Goal: Information Seeking & Learning: Learn about a topic

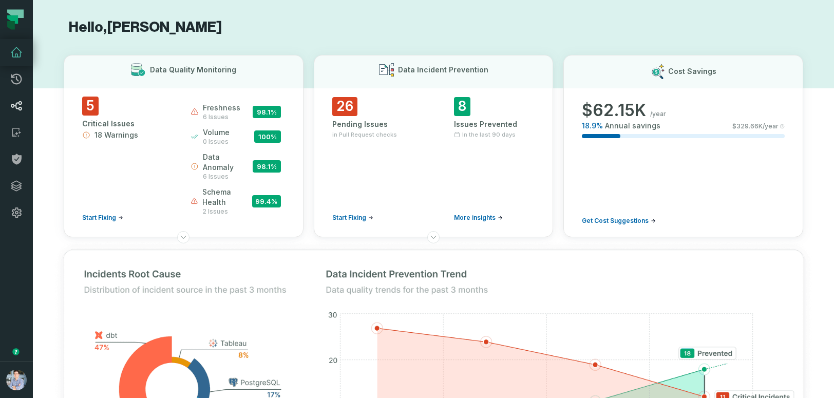
click at [18, 106] on icon at bounding box center [16, 106] width 12 height 12
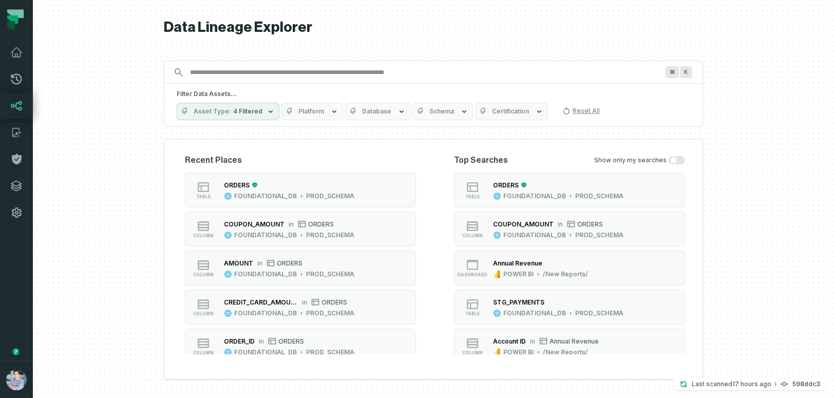
click at [257, 112] on span "4 Filtered" at bounding box center [247, 111] width 29 height 8
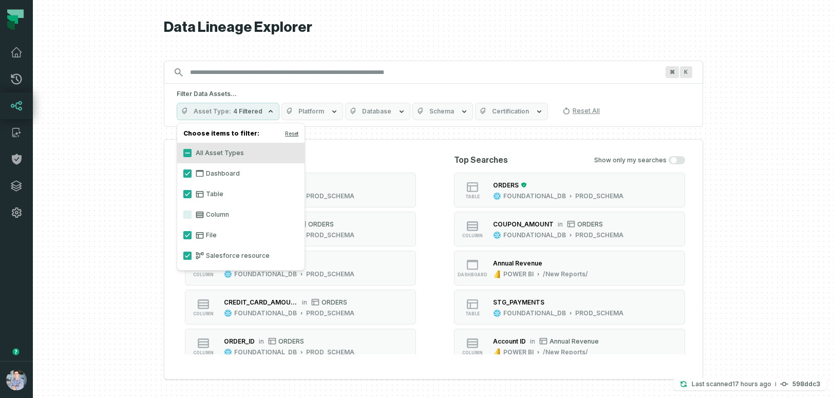
click at [211, 174] on label "Dashboard" at bounding box center [240, 173] width 127 height 21
click at [192, 174] on button "Dashboard" at bounding box center [187, 174] width 8 height 8
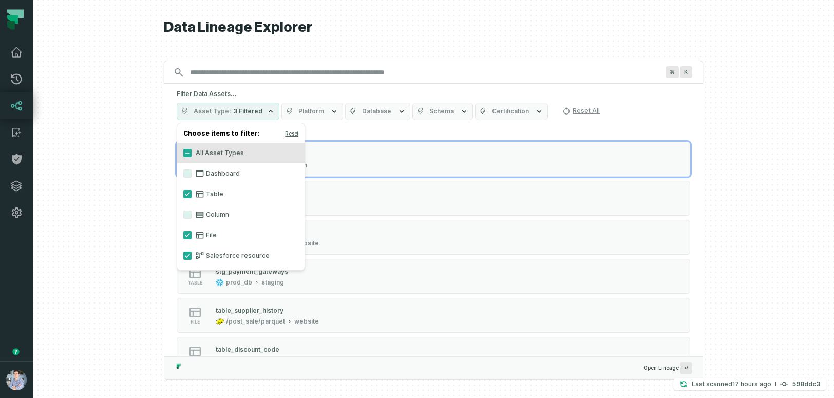
click at [211, 174] on label "Dashboard" at bounding box center [240, 173] width 127 height 21
click at [192, 174] on button "Dashboard" at bounding box center [187, 174] width 8 height 8
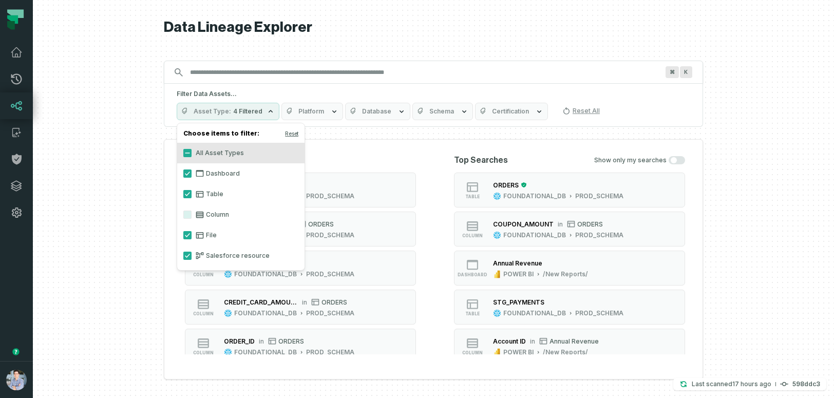
click at [197, 150] on label "All Asset Types" at bounding box center [240, 153] width 127 height 21
click at [192, 150] on button "All Asset Types" at bounding box center [187, 153] width 8 height 8
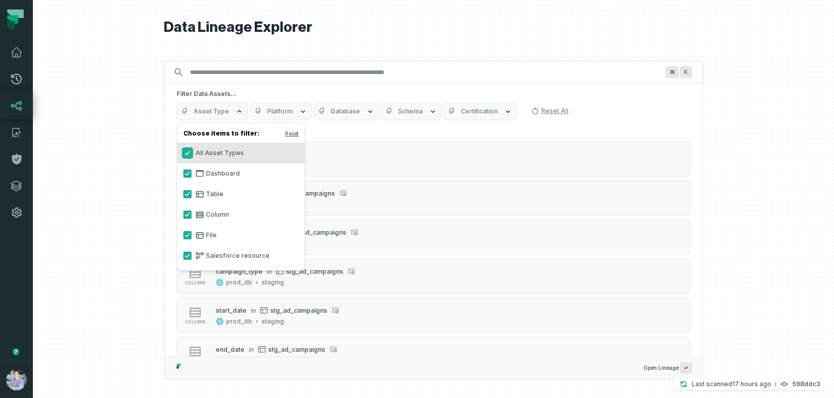
click at [188, 153] on button "All Asset Types" at bounding box center [187, 153] width 8 height 8
click at [183, 173] on button "Dashboard" at bounding box center [187, 174] width 8 height 8
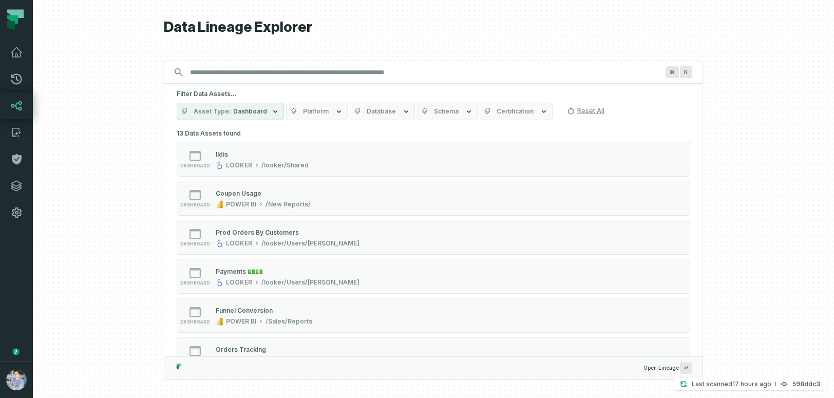
click at [335, 113] on icon "button" at bounding box center [339, 111] width 8 height 8
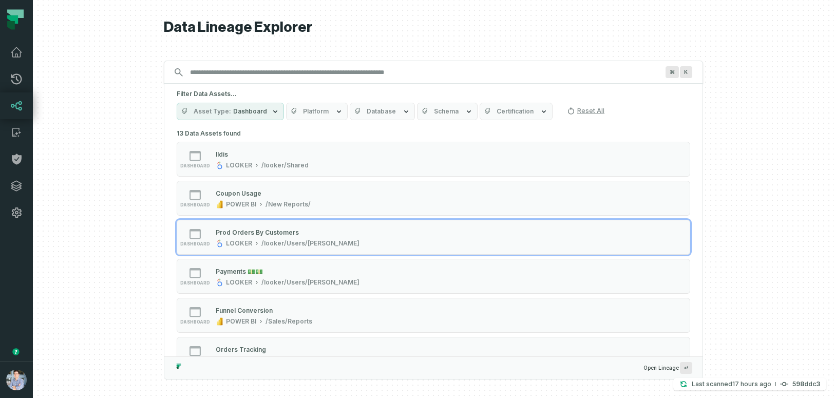
click at [87, 219] on div at bounding box center [434, 199] width 802 height 398
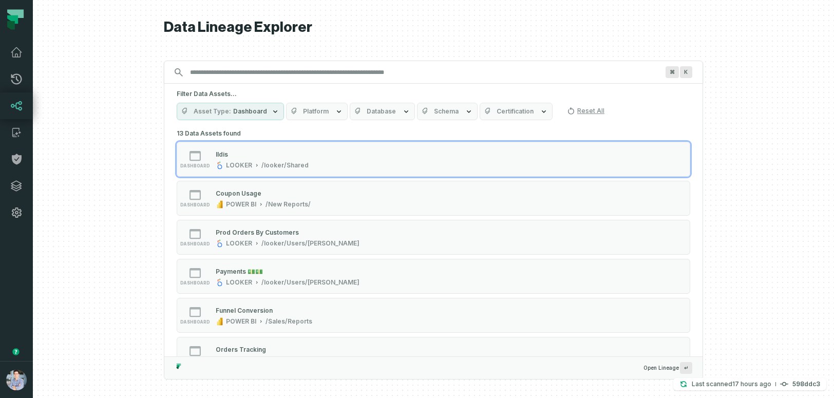
click at [325, 104] on button "Platform" at bounding box center [317, 111] width 62 height 17
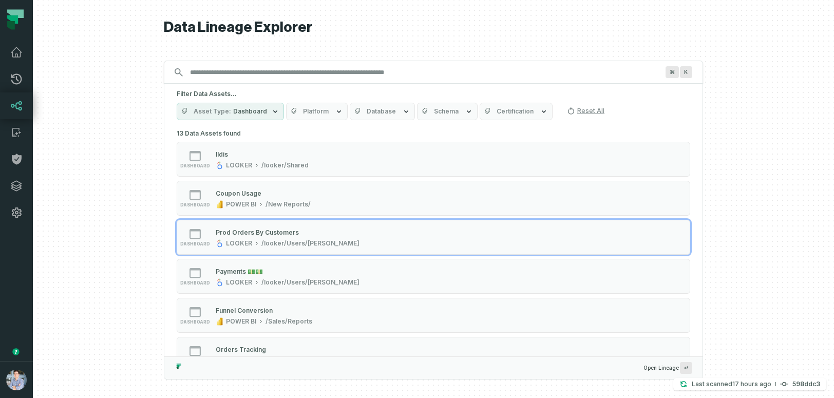
click at [55, 226] on div at bounding box center [434, 199] width 802 height 398
click at [255, 116] on button "Asset Type Dashboard" at bounding box center [230, 111] width 107 height 17
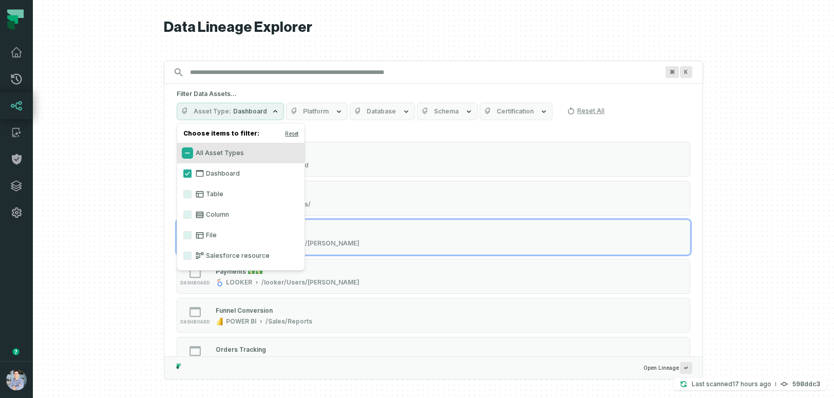
click at [184, 154] on button "All Asset Types" at bounding box center [187, 153] width 8 height 8
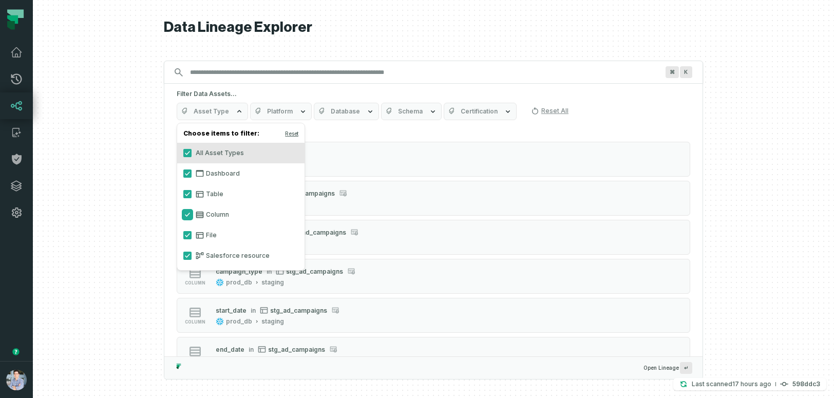
click at [185, 214] on button "Column" at bounding box center [187, 215] width 8 height 8
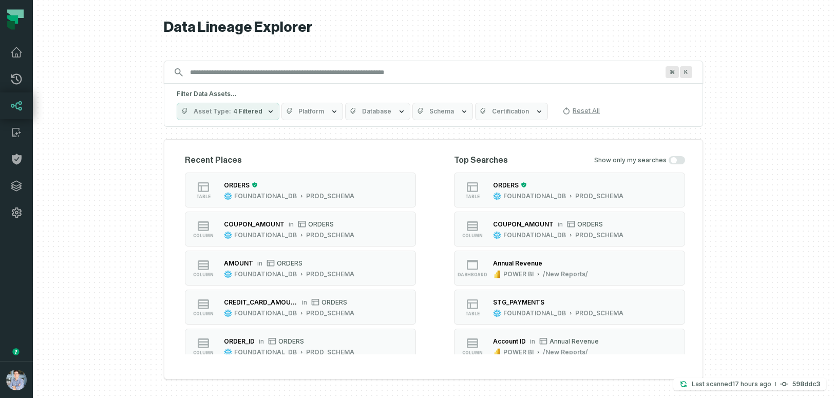
click at [144, 224] on div at bounding box center [434, 199] width 802 height 398
click at [389, 193] on button "table ORDERS FOUNDATIONAL_DB PROD_SCHEMA" at bounding box center [300, 190] width 231 height 35
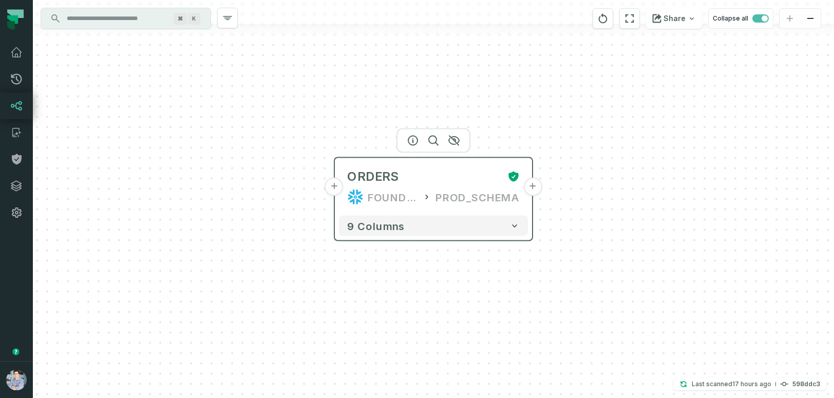
click at [534, 189] on button "+" at bounding box center [533, 187] width 18 height 18
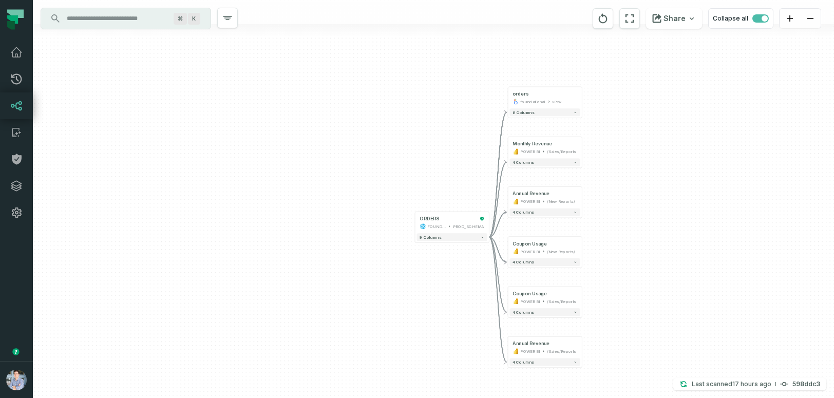
drag, startPoint x: 534, startPoint y: 189, endPoint x: 621, endPoint y: 192, distance: 87.4
click at [621, 192] on div "+ orders foundational view + 8 columns + Monthly Revenue POWER BI /Sales/Report…" at bounding box center [434, 199] width 802 height 398
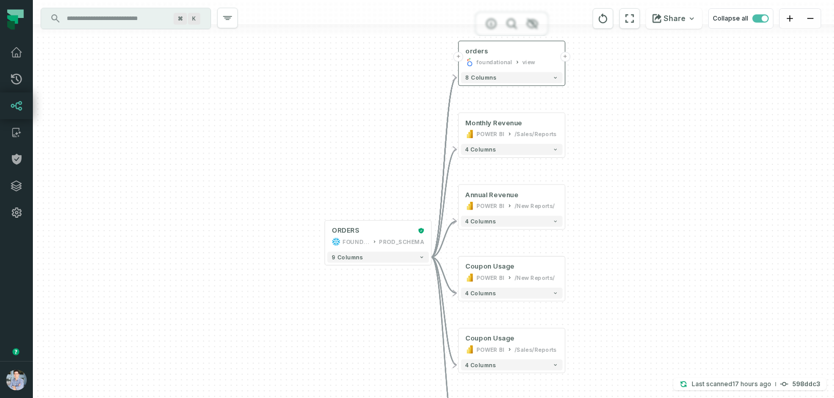
click at [492, 58] on div "foundational" at bounding box center [495, 62] width 36 height 9
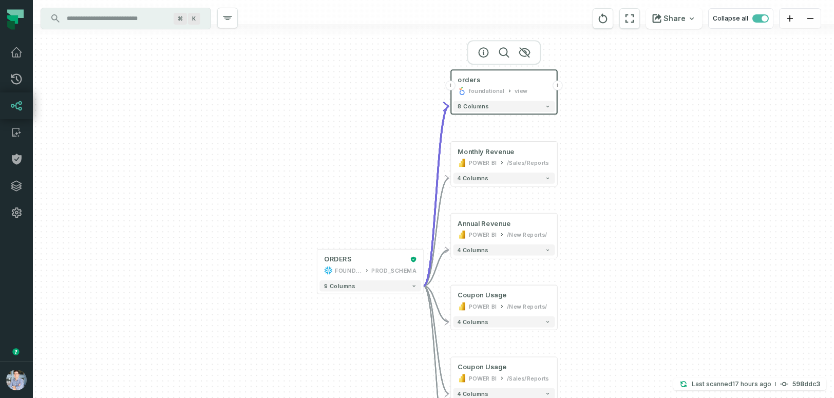
drag, startPoint x: 695, startPoint y: 97, endPoint x: 688, endPoint y: 125, distance: 29.8
click at [688, 125] on div "+ orders foundational view + 8 columns + Monthly Revenue POWER BI /Sales/Report…" at bounding box center [434, 199] width 802 height 398
click at [481, 52] on icon "button" at bounding box center [483, 52] width 12 height 12
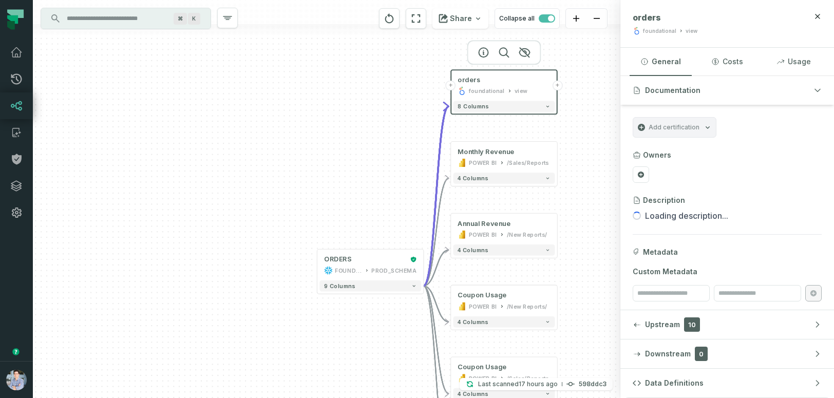
click at [678, 129] on span "Add certification" at bounding box center [674, 127] width 51 height 8
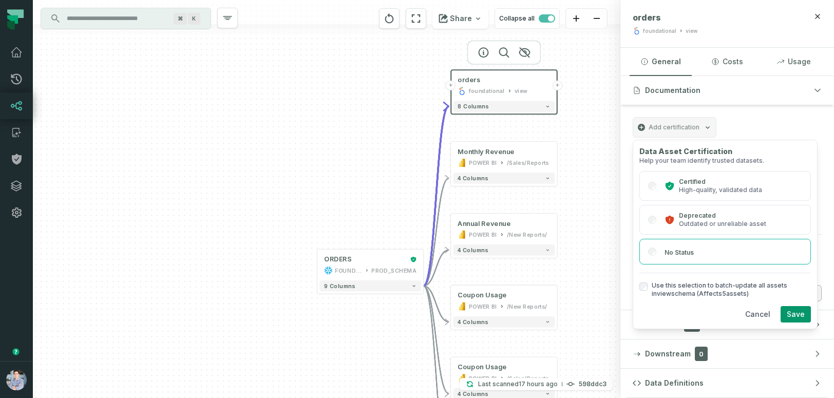
click at [615, 183] on div "+ orders foundational view + 8 columns + Monthly Revenue POWER BI /Sales/Report…" at bounding box center [327, 199] width 588 height 398
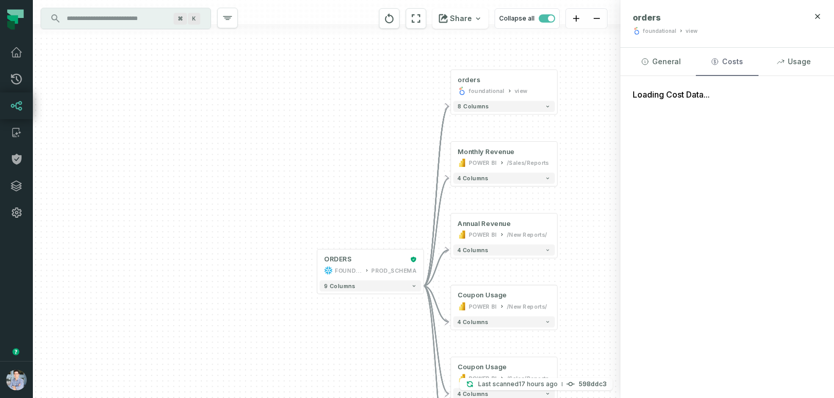
click at [738, 61] on button "Costs" at bounding box center [727, 62] width 62 height 28
click at [794, 60] on button "Usage" at bounding box center [794, 62] width 62 height 28
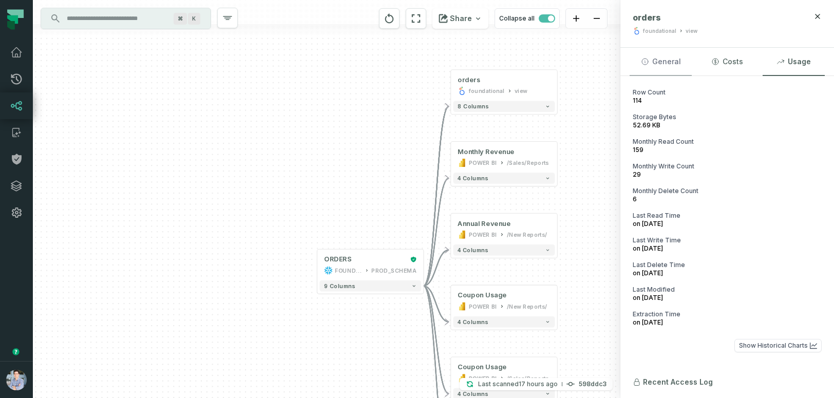
click at [670, 61] on button "General" at bounding box center [661, 62] width 62 height 28
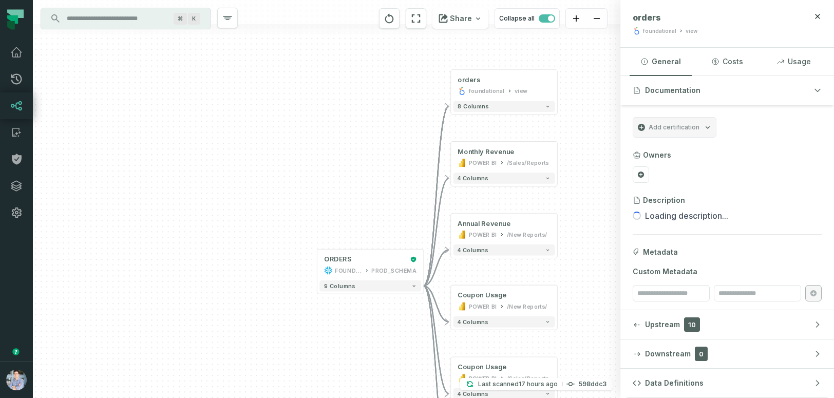
scroll to position [4, 0]
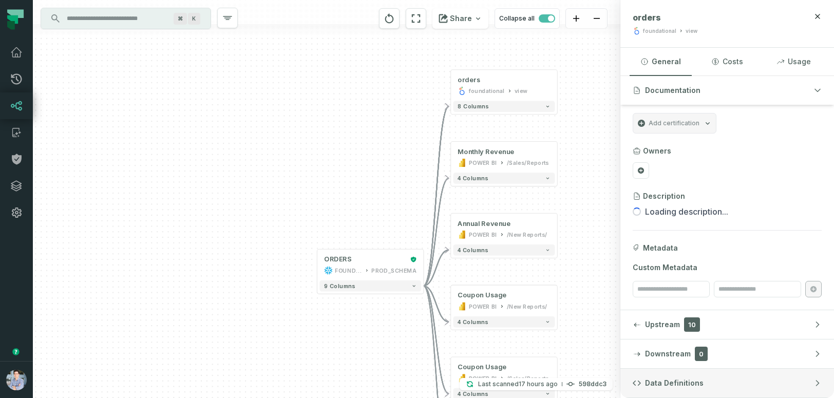
click at [665, 381] on span "Data Definitions" at bounding box center [674, 383] width 59 height 10
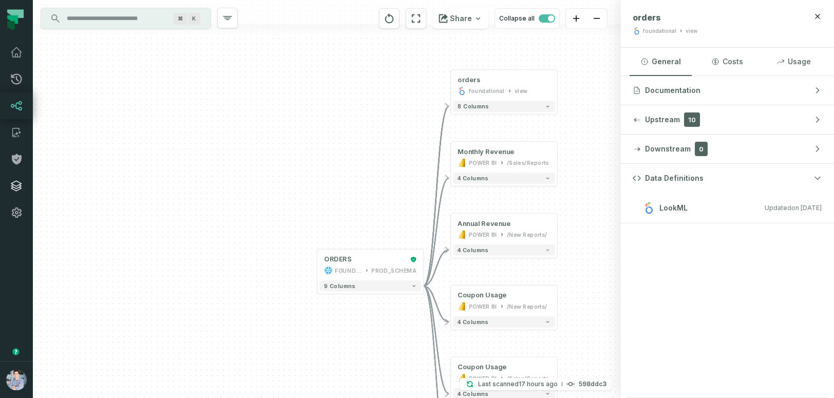
click at [13, 182] on icon at bounding box center [16, 186] width 10 height 10
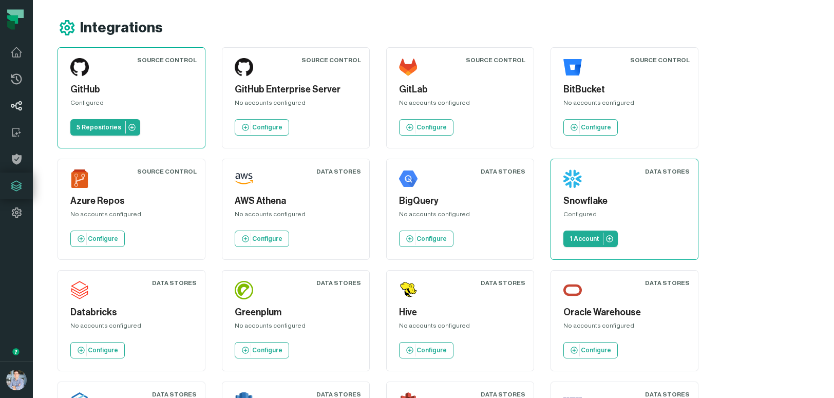
click at [14, 106] on icon at bounding box center [16, 105] width 11 height 9
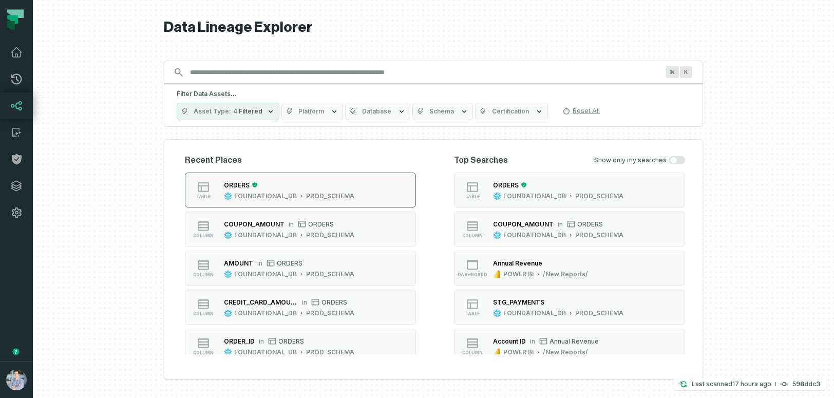
click at [403, 188] on button "table ORDERS FOUNDATIONAL_DB PROD_SCHEMA" at bounding box center [300, 190] width 231 height 35
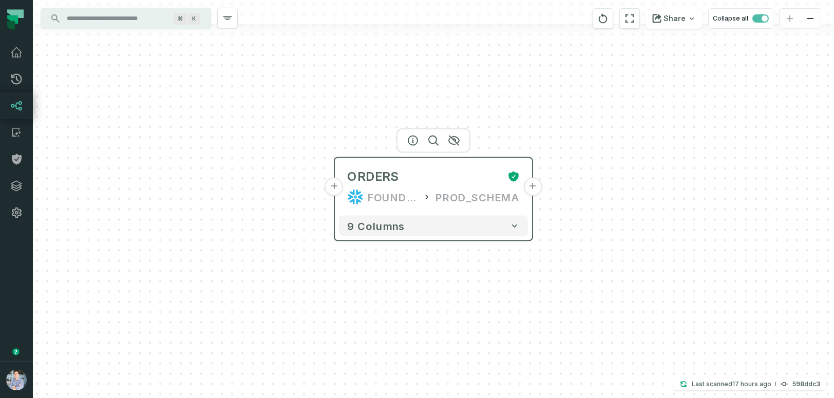
click at [532, 195] on button "+" at bounding box center [533, 187] width 18 height 18
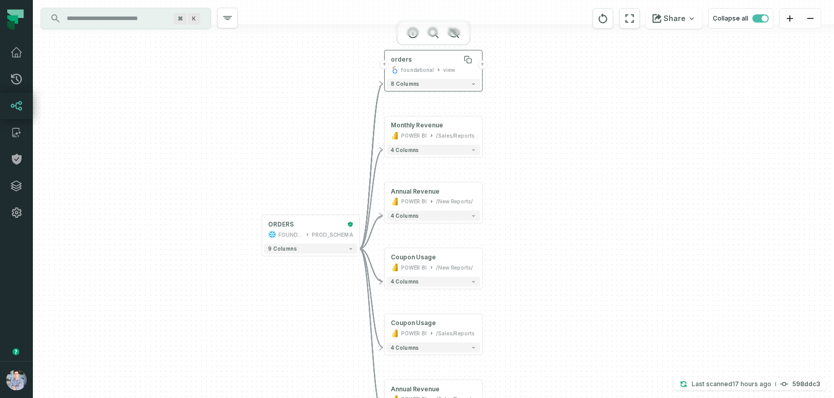
click at [443, 55] on div "orders" at bounding box center [433, 59] width 85 height 8
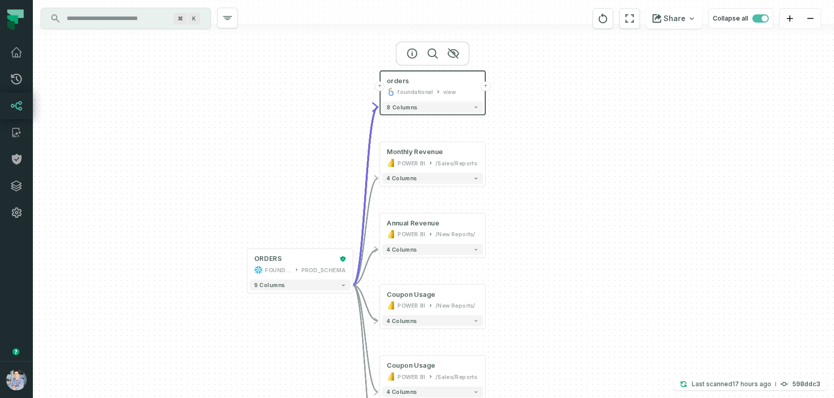
drag, startPoint x: 536, startPoint y: 100, endPoint x: 530, endPoint y: 120, distance: 21.1
click at [530, 120] on div "+ orders foundational view + 8 columns + Monthly Revenue POWER BI /Sales/Report…" at bounding box center [434, 199] width 802 height 398
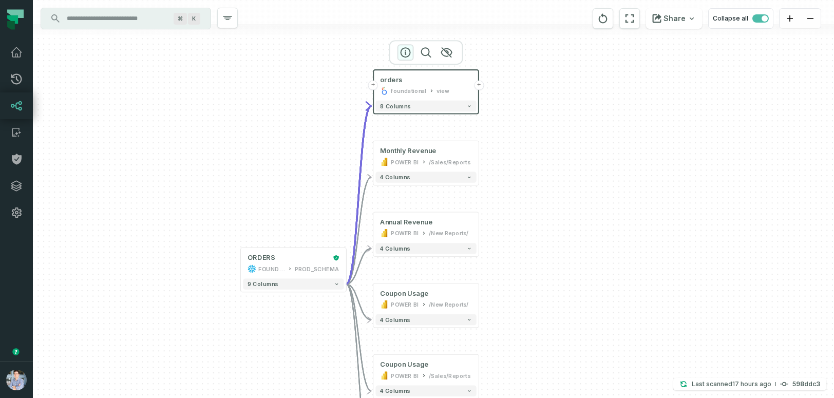
click at [406, 49] on icon "button" at bounding box center [406, 52] width 12 height 12
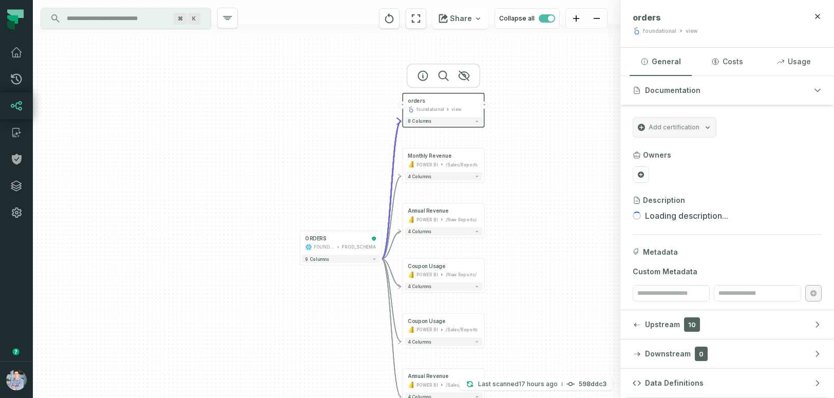
scroll to position [4, 0]
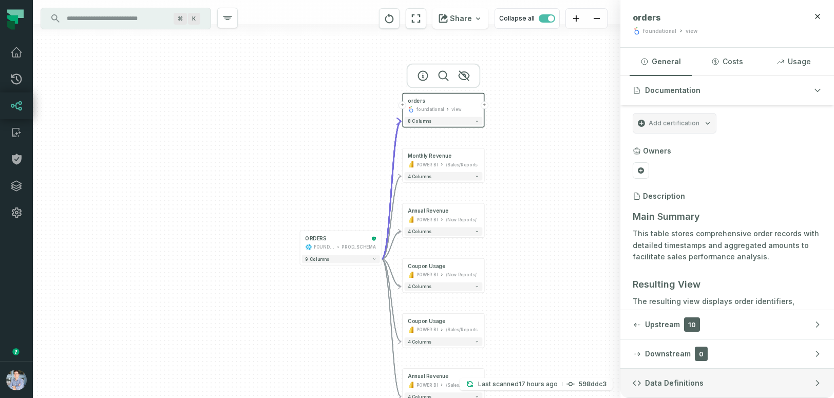
click at [667, 387] on span "Data Definitions" at bounding box center [674, 383] width 59 height 10
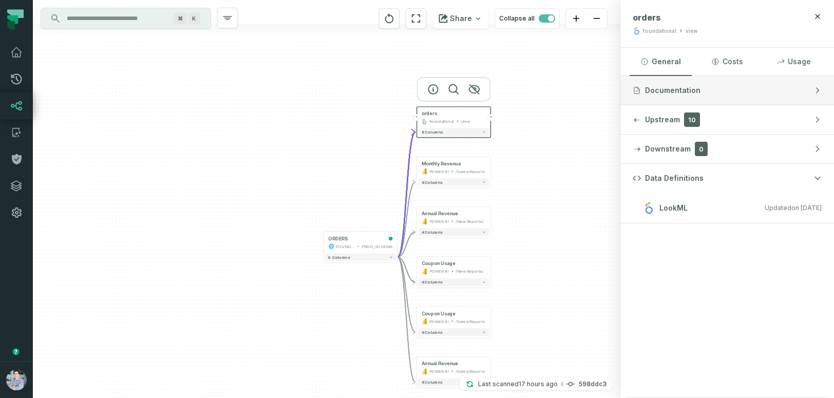
click at [659, 88] on span "Documentation" at bounding box center [672, 90] width 55 height 10
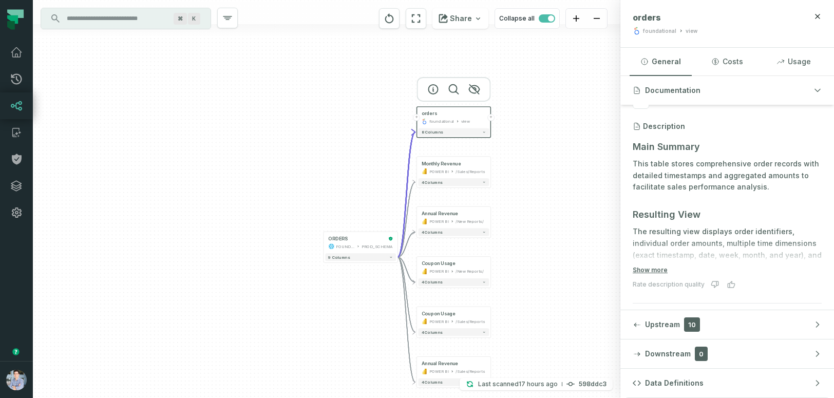
scroll to position [0, 0]
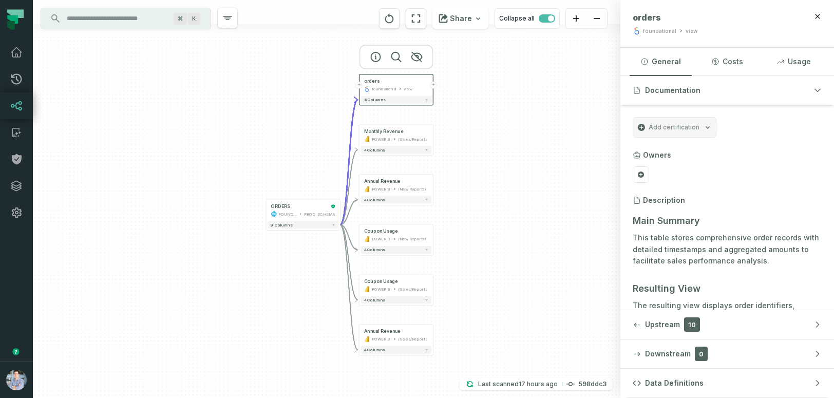
drag, startPoint x: 321, startPoint y: 141, endPoint x: 263, endPoint y: 106, distance: 67.8
click at [262, 106] on div "+ orders foundational view + 8 columns + Monthly Revenue POWER BI /Sales/Report…" at bounding box center [327, 199] width 588 height 398
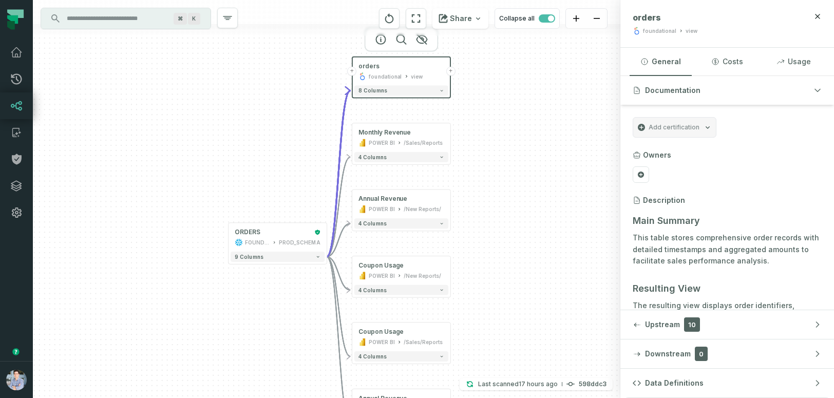
drag, startPoint x: 283, startPoint y: 107, endPoint x: 246, endPoint y: 104, distance: 37.7
click at [246, 104] on div "+ orders foundational view + 8 columns + Monthly Revenue POWER BI /Sales/Report…" at bounding box center [327, 199] width 588 height 398
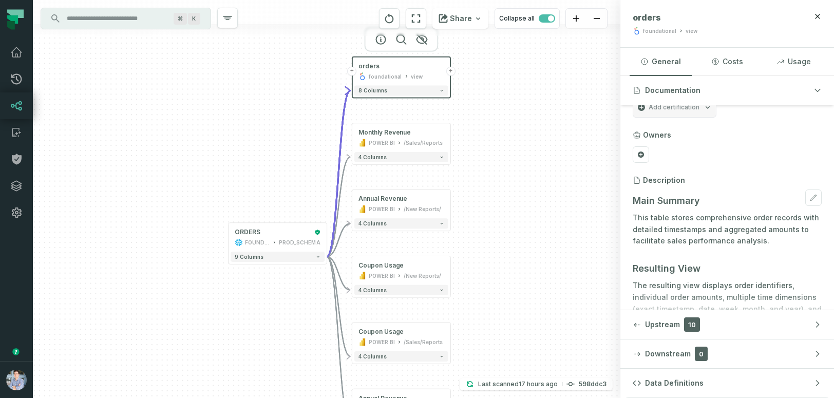
scroll to position [16, 0]
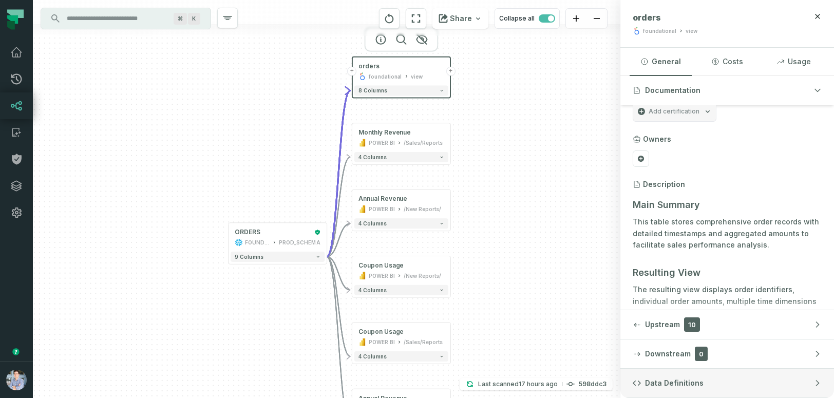
click at [680, 382] on span "Data Definitions" at bounding box center [674, 383] width 59 height 10
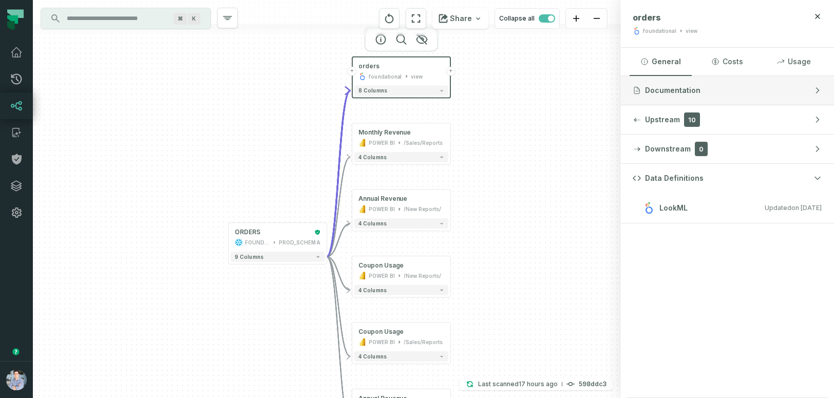
click at [666, 92] on span "Documentation" at bounding box center [672, 90] width 55 height 10
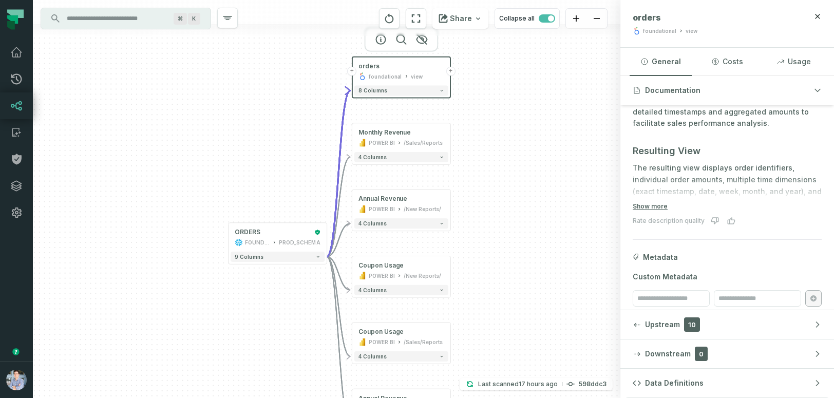
scroll to position [147, 0]
